Goal: Task Accomplishment & Management: Use online tool/utility

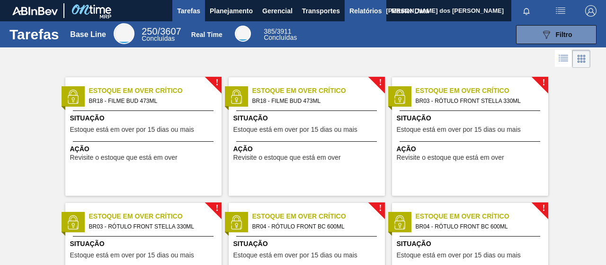
click at [376, 11] on span "Relatórios" at bounding box center [365, 10] width 32 height 11
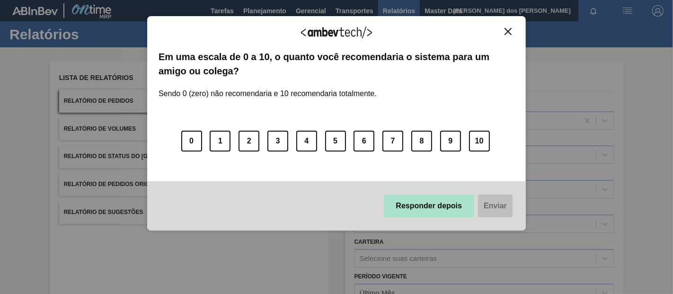
click at [407, 207] on button "Responder depois" at bounding box center [429, 206] width 91 height 23
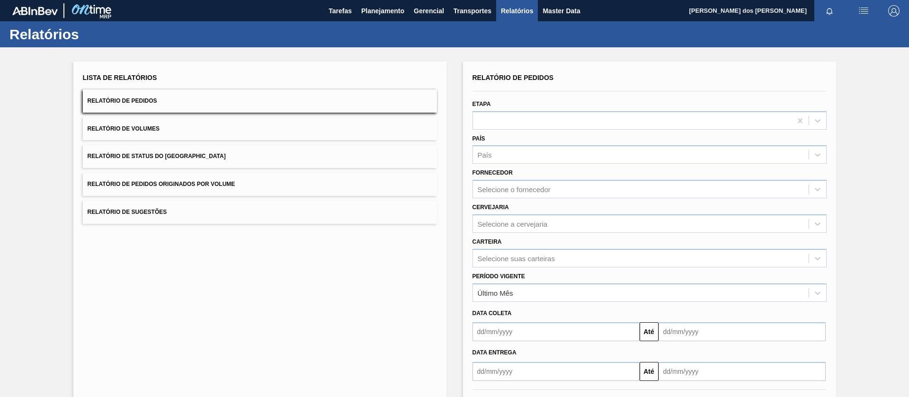
scroll to position [41, 0]
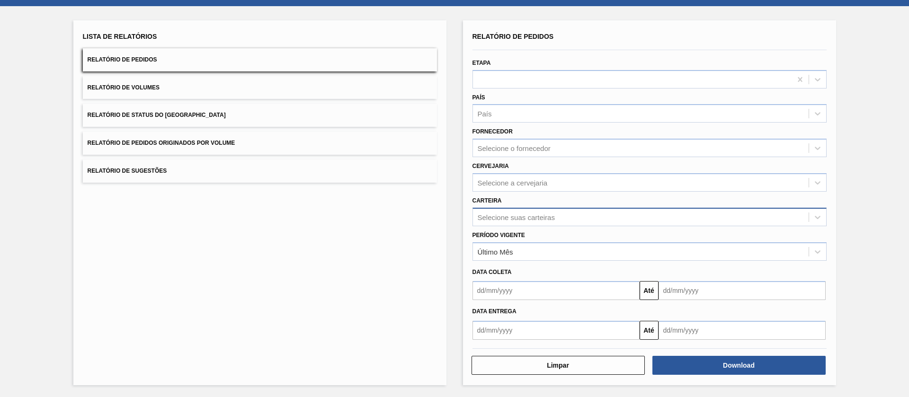
click at [501, 214] on div "Selecione suas carteiras" at bounding box center [516, 217] width 77 height 8
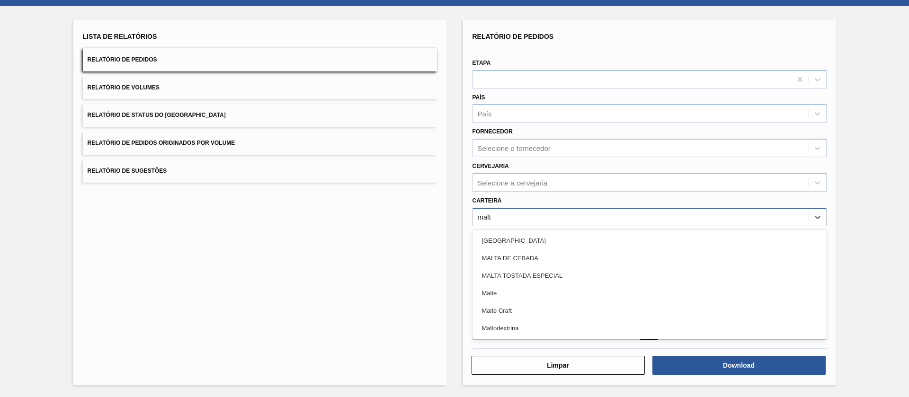
type input "malte"
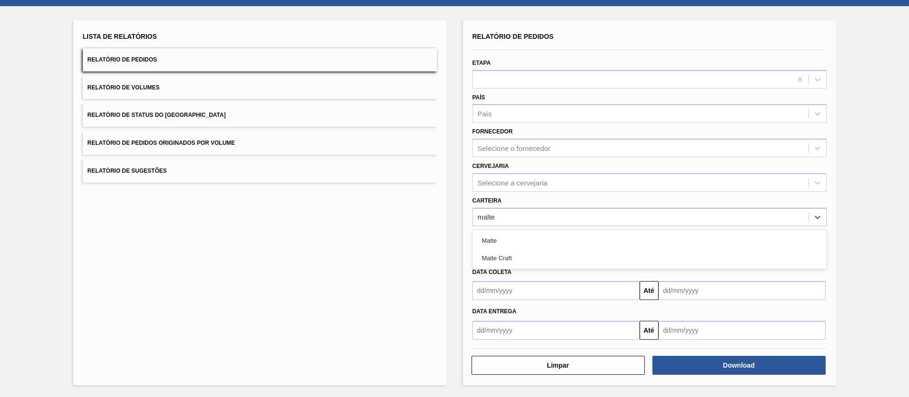
click at [509, 239] on div "Malte" at bounding box center [649, 241] width 354 height 18
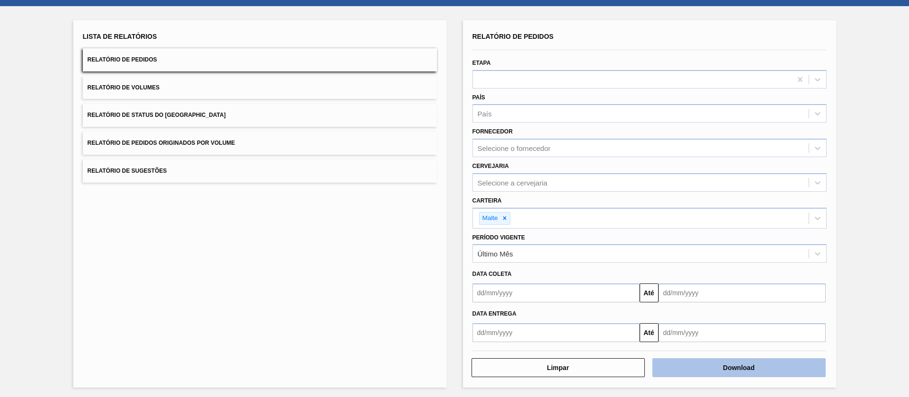
click at [605, 264] on button "Download" at bounding box center [738, 367] width 173 height 19
